Goal: Information Seeking & Learning: Learn about a topic

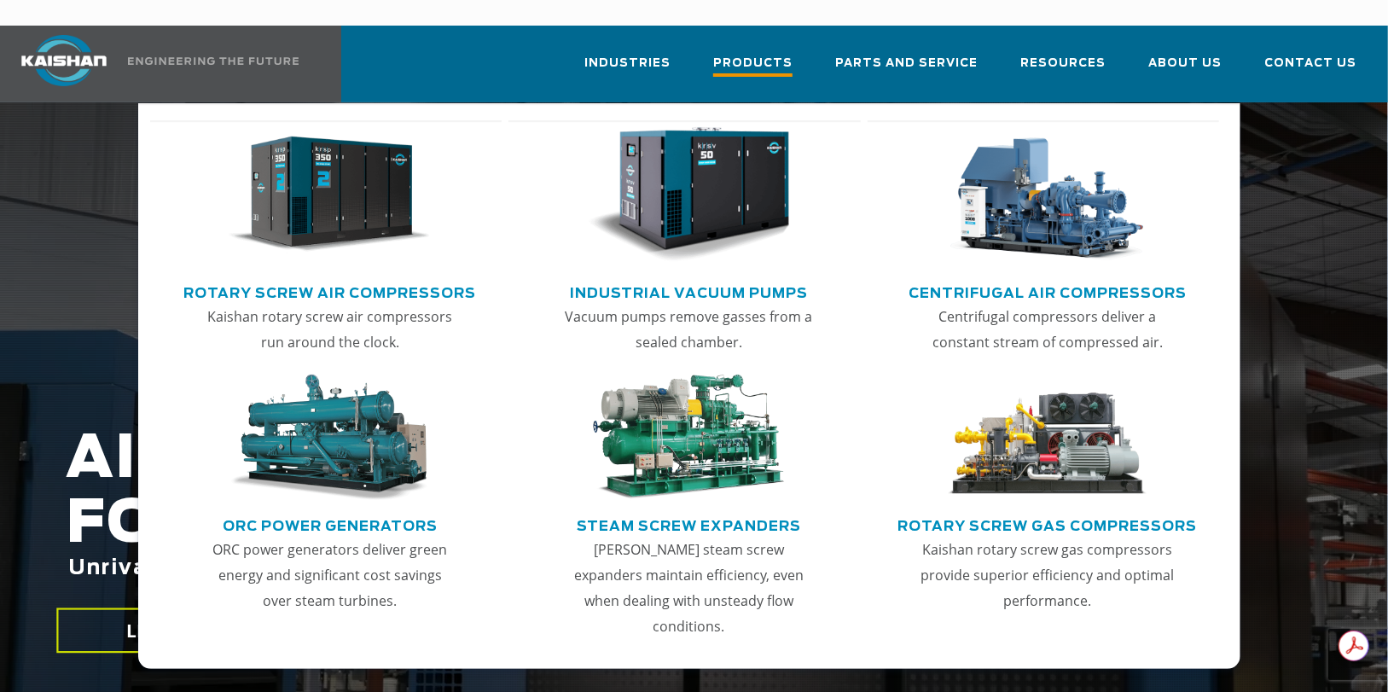
click at [760, 54] on span "Products" at bounding box center [752, 65] width 79 height 23
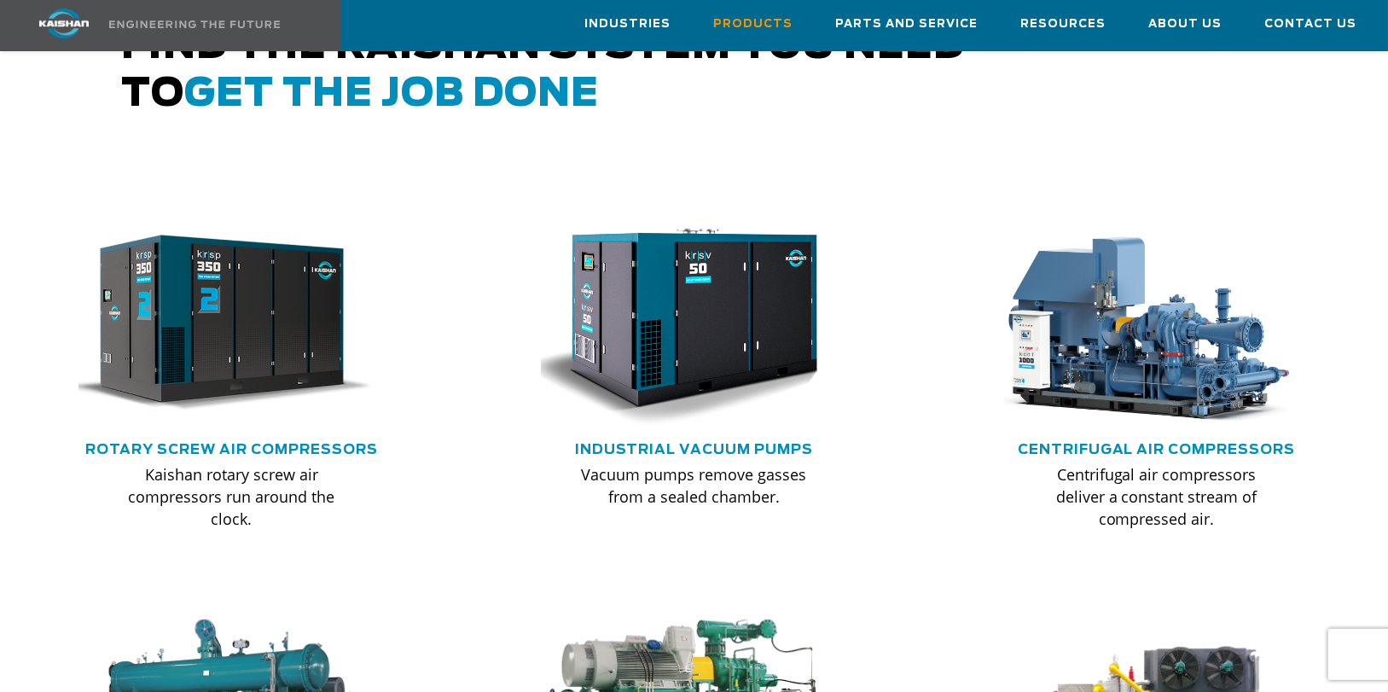
scroll to position [1024, 0]
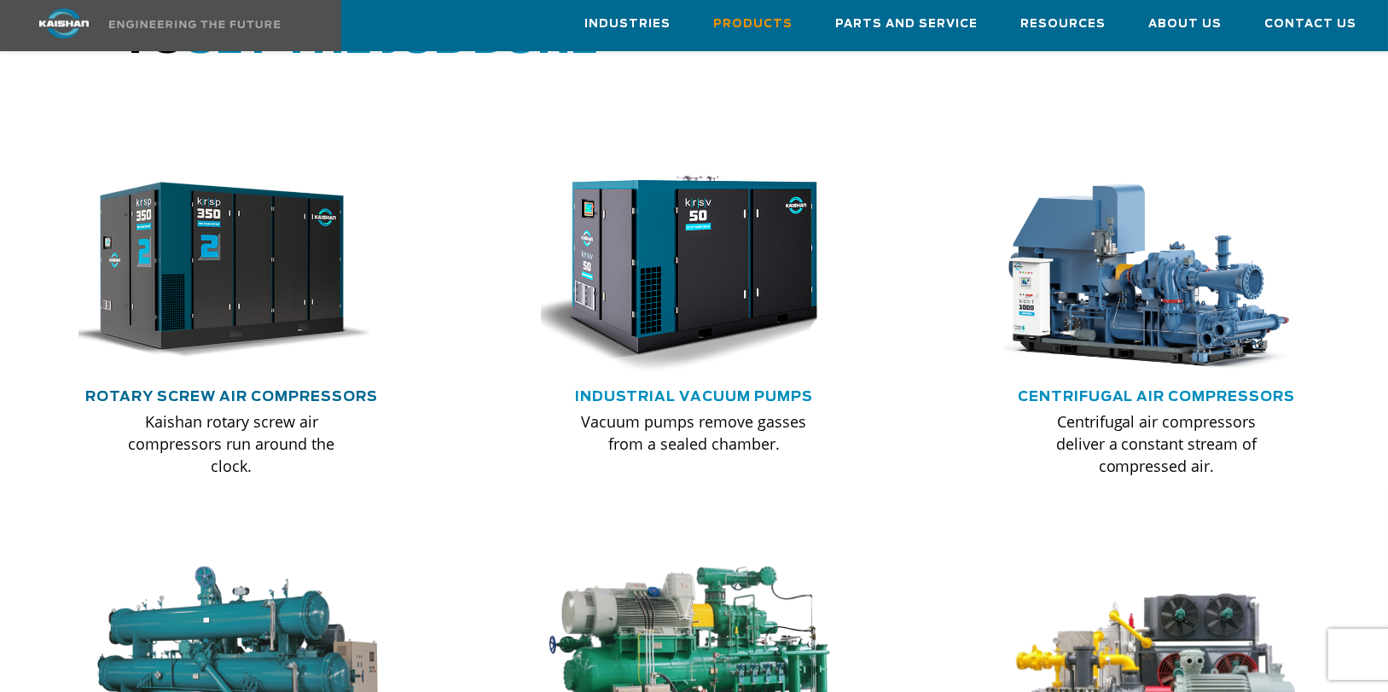
click at [259, 390] on link "Rotary Screw Air Compressors" at bounding box center [231, 397] width 293 height 14
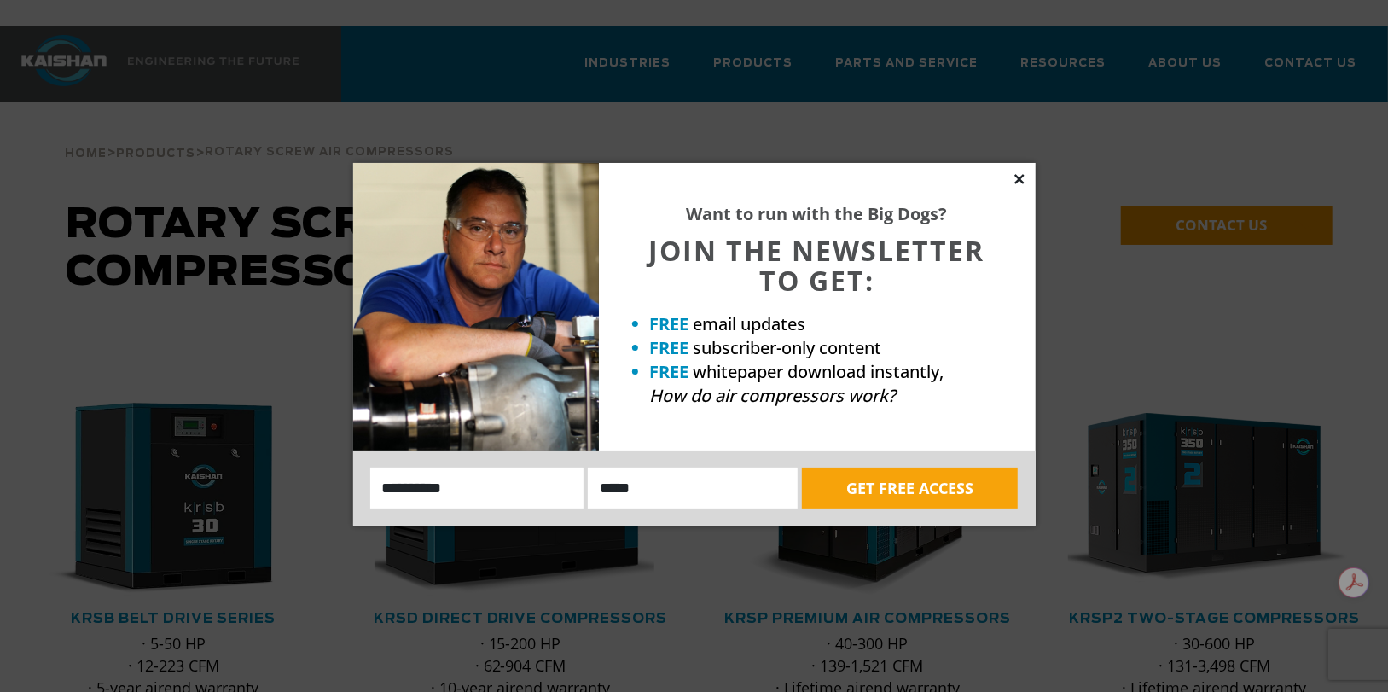
click at [1016, 173] on icon at bounding box center [1019, 178] width 15 height 15
